Goal: Entertainment & Leisure: Consume media (video, audio)

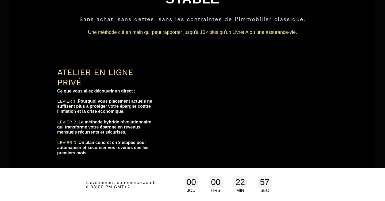
scroll to position [80, 0]
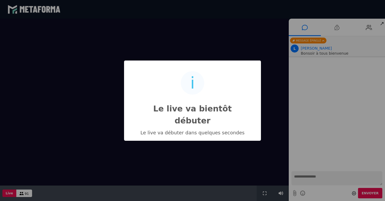
click at [313, 139] on div "i Le live va bientôt débuter × Le live va débuter dans quelques secondes OK No …" at bounding box center [192, 100] width 385 height 201
click at [318, 172] on div "i Le live va bientôt débuter × Le live va débuter dans quelques secondes OK No …" at bounding box center [192, 100] width 385 height 201
click at [312, 177] on div "i Le live va bientôt débuter × Le live va débuter dans quelques secondes OK No …" at bounding box center [192, 100] width 385 height 201
click at [203, 130] on div "Le live va débuter dans quelques secondes" at bounding box center [192, 133] width 111 height 6
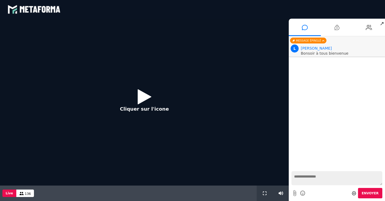
click at [145, 98] on icon at bounding box center [145, 96] width 14 height 17
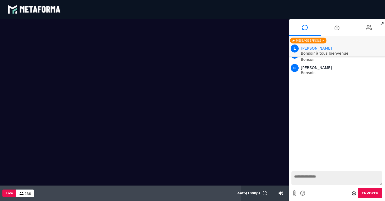
click at [319, 179] on textarea at bounding box center [336, 178] width 91 height 14
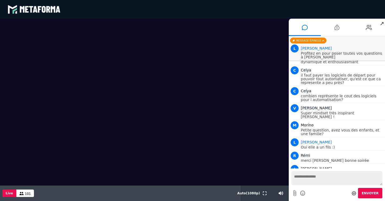
scroll to position [7832, 0]
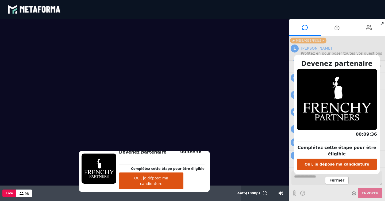
click at [352, 165] on button "Oui, je dépose ma candidature" at bounding box center [336, 164] width 80 height 11
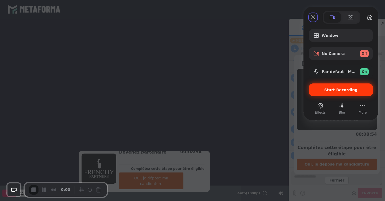
click at [335, 91] on span "Start Recording" at bounding box center [340, 90] width 33 height 4
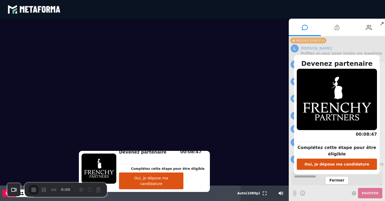
click at [197, 201] on div "3" at bounding box center [192, 203] width 385 height 5
click at [166, 185] on button "Oui, je dépose ma candidature" at bounding box center [151, 181] width 64 height 17
click at [34, 190] on span "End Recording" at bounding box center [34, 190] width 6 height 6
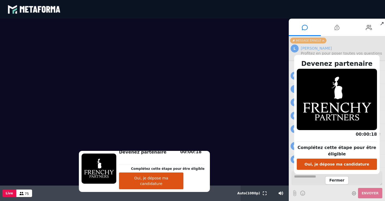
scroll to position [8207, 0]
